Goal: Information Seeking & Learning: Learn about a topic

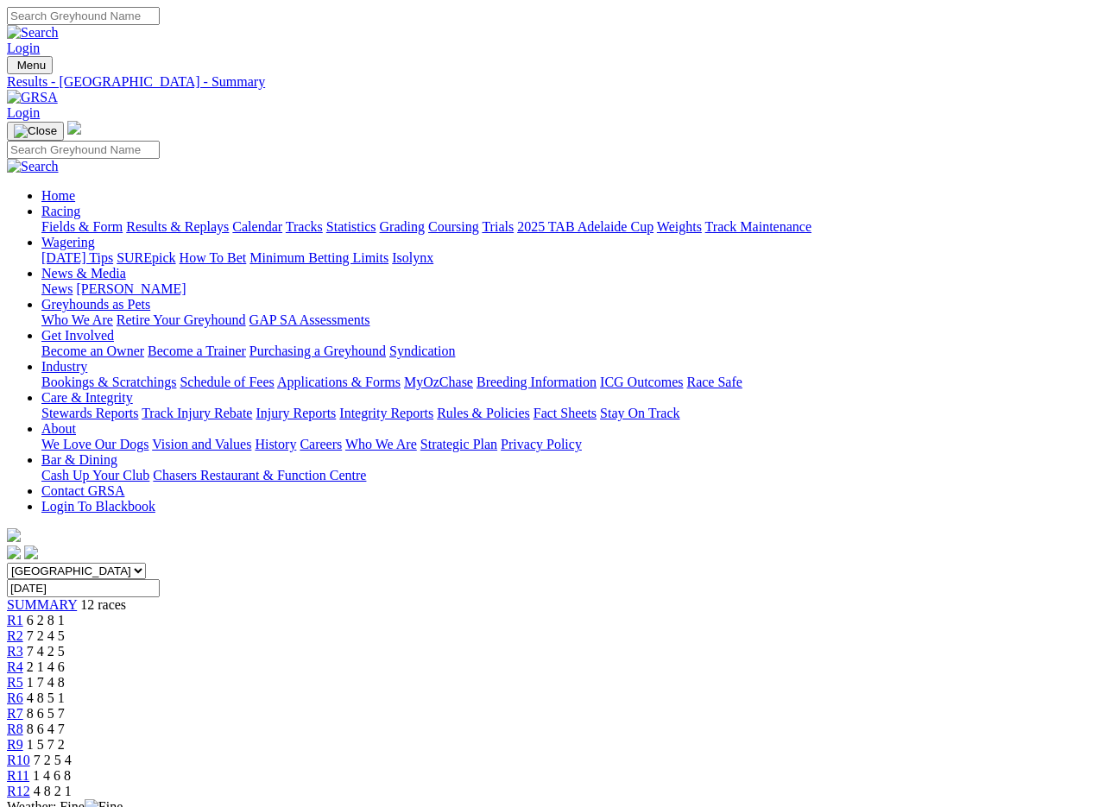
scroll to position [4, 0]
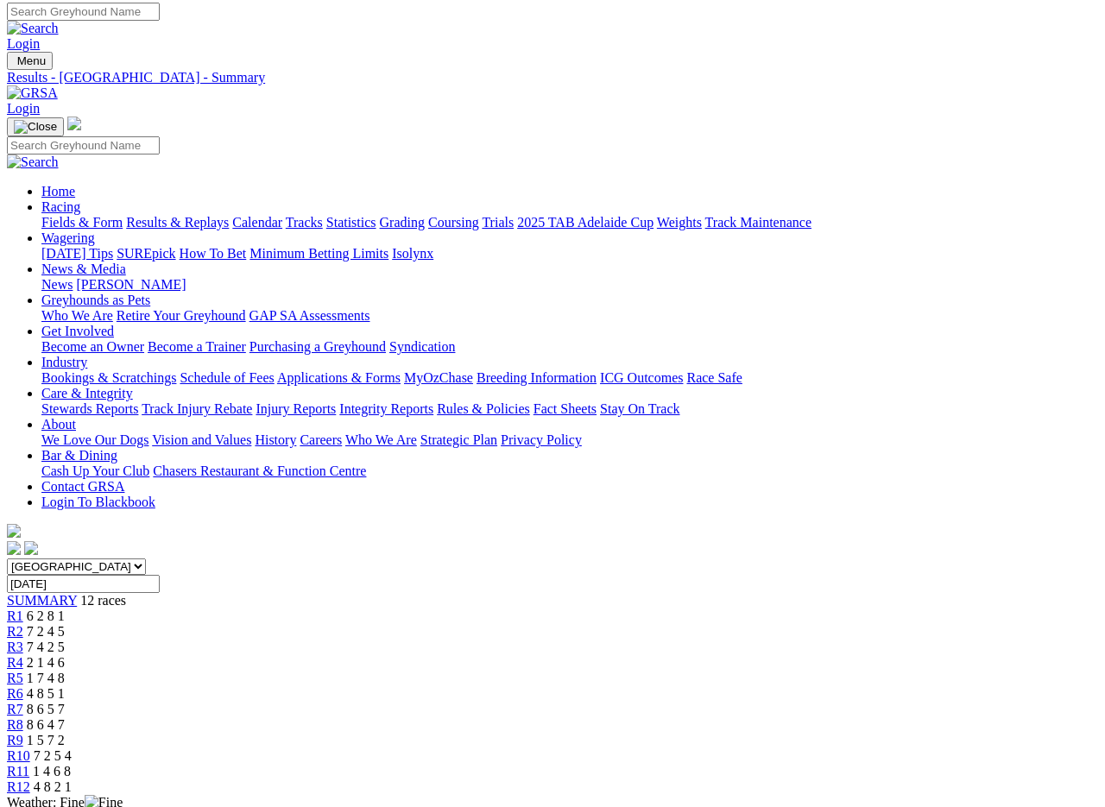
click at [67, 215] on link "Fields & Form" at bounding box center [81, 222] width 81 height 15
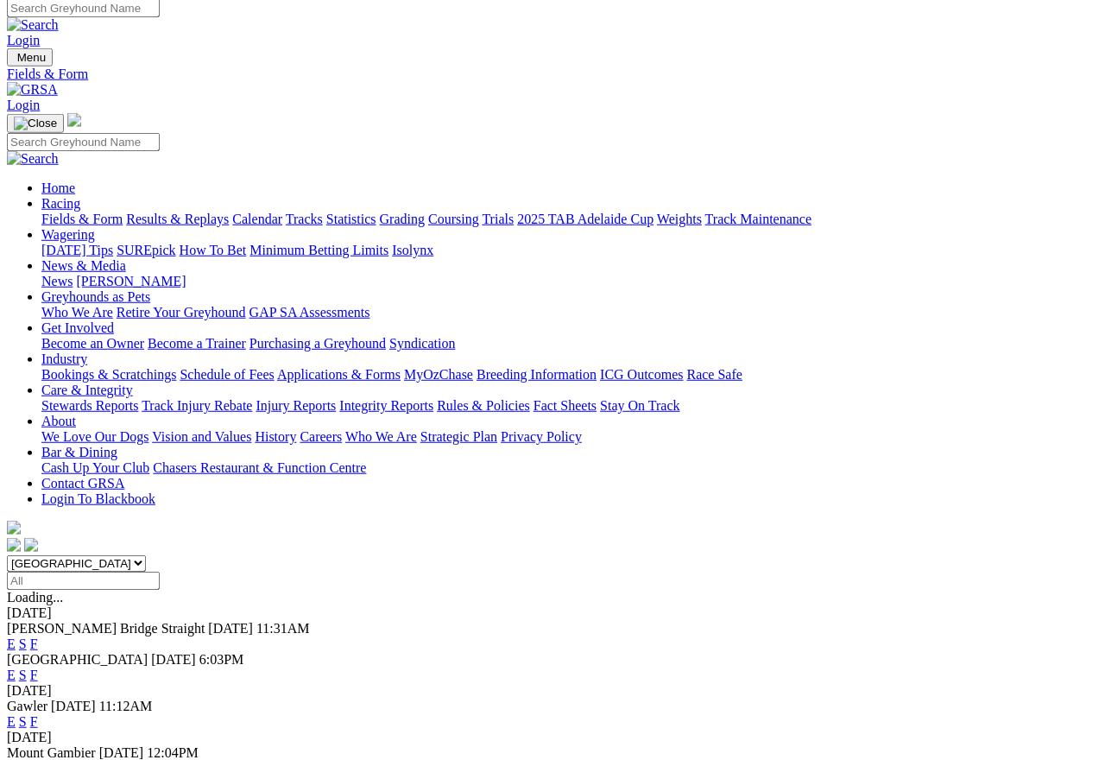
scroll to position [8, 0]
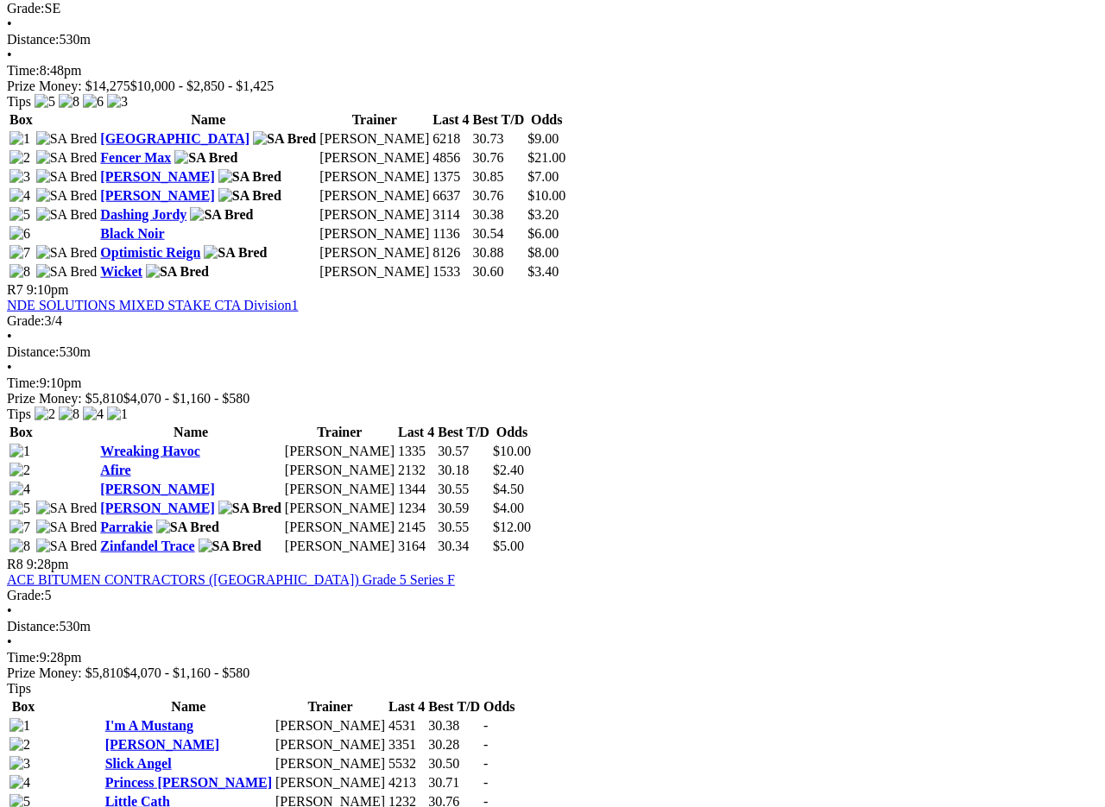
scroll to position [2411, 0]
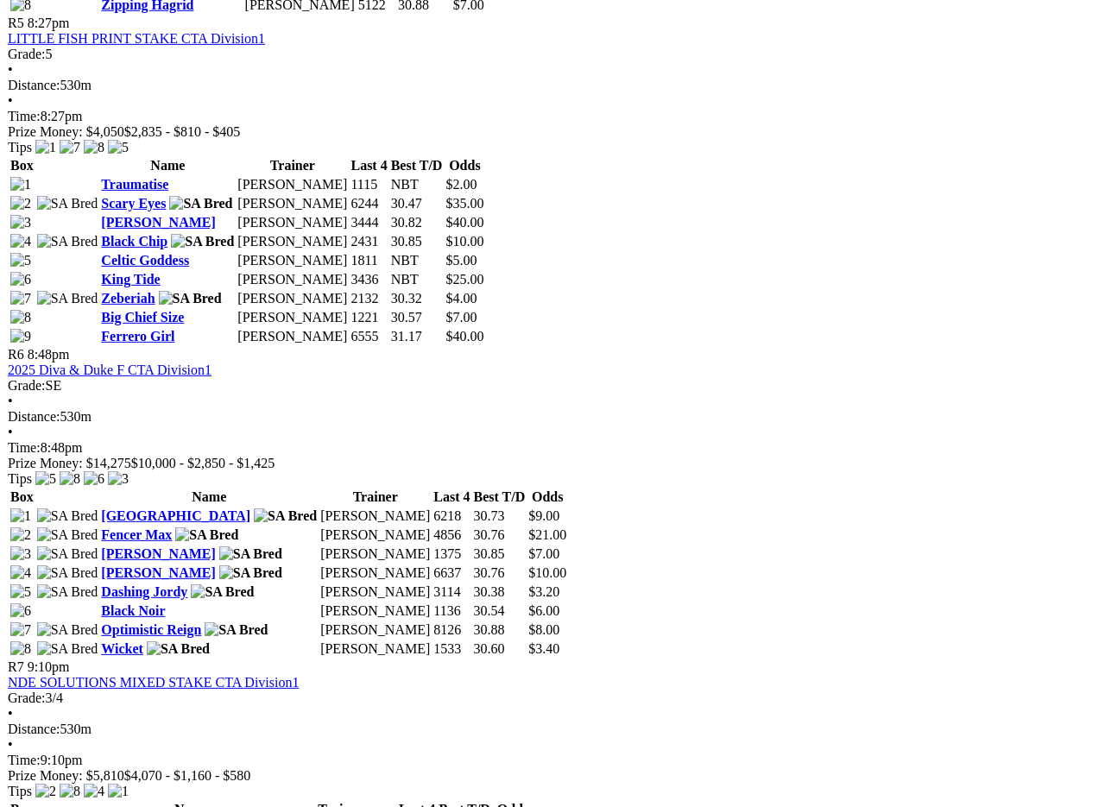
scroll to position [2055, 0]
